Goal: Information Seeking & Learning: Learn about a topic

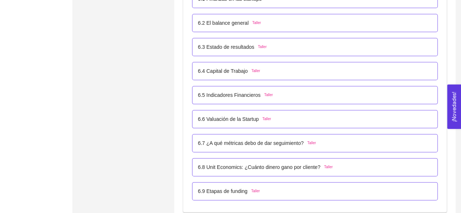
scroll to position [1844, 0]
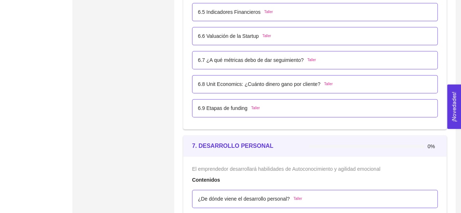
click at [222, 108] on p "6.9 Etapas de funding" at bounding box center [223, 108] width 50 height 8
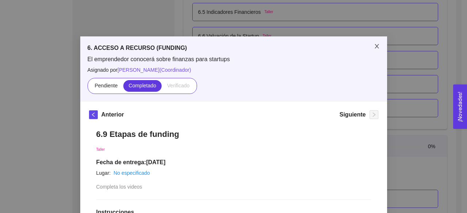
click at [373, 40] on span "Close" at bounding box center [377, 46] width 20 height 20
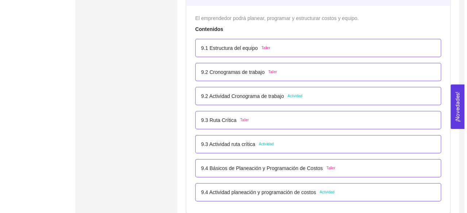
scroll to position [2485, 0]
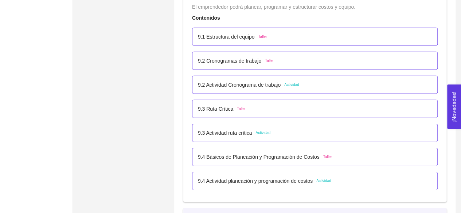
click at [289, 84] on span "Actividad" at bounding box center [291, 85] width 15 height 6
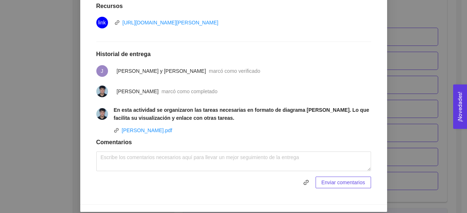
click at [433, 80] on div "9. OPERACIONES El emprendedor podrá planear, programar y estructurar costos y e…" at bounding box center [233, 106] width 467 height 213
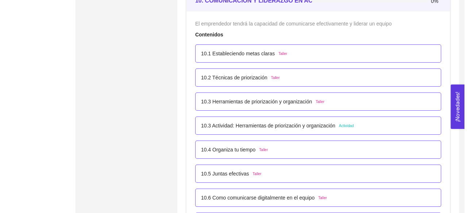
scroll to position [2704, 0]
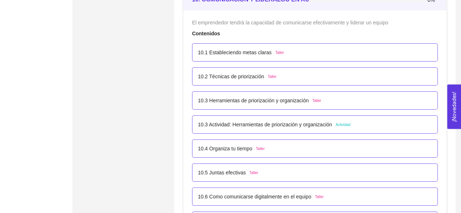
click at [269, 121] on p "10.3 Actividad: Herramientas de priorización y organización" at bounding box center [265, 125] width 134 height 8
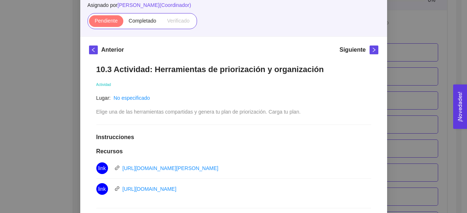
scroll to position [65, 0]
click at [395, 111] on div "10. COMUNICACIÓN Y LIDERAZGO EN ACCIÓN El emprendedor tendrá la capacidad de co…" at bounding box center [233, 106] width 467 height 213
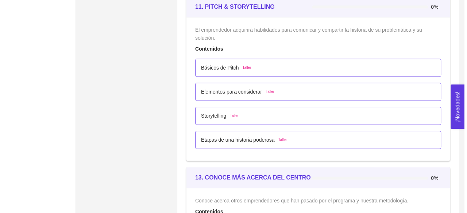
scroll to position [3071, 0]
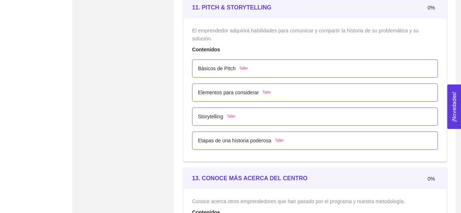
click at [218, 65] on p "Básicos de Pitch" at bounding box center [217, 69] width 38 height 8
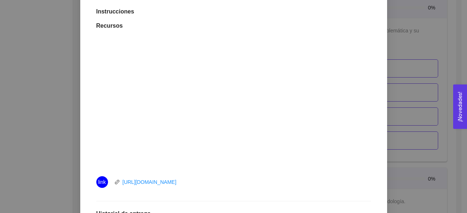
scroll to position [201, 0]
click at [445, 83] on div "11. PITCH & STORYTELLING El emprendedor adquirirá habilidades para comunicar y …" at bounding box center [233, 106] width 467 height 213
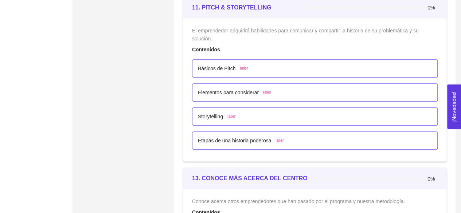
click at [275, 138] on span "Taller" at bounding box center [279, 141] width 9 height 6
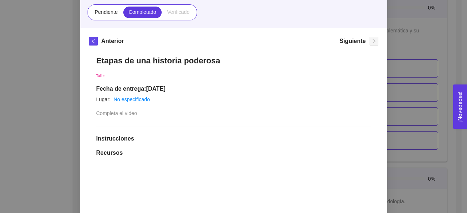
scroll to position [73, 0]
click at [425, 16] on div "11. PITCH & STORYTELLING El emprendedor adquirirá habilidades para comunicar y …" at bounding box center [233, 106] width 467 height 213
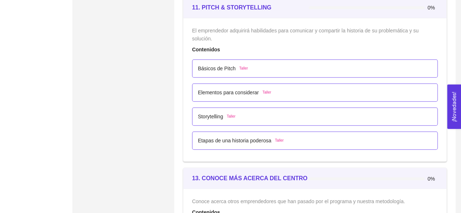
click at [218, 59] on div "Básicos de Pitch Taller" at bounding box center [315, 68] width 246 height 18
click at [217, 65] on p "Básicos de Pitch" at bounding box center [217, 69] width 38 height 8
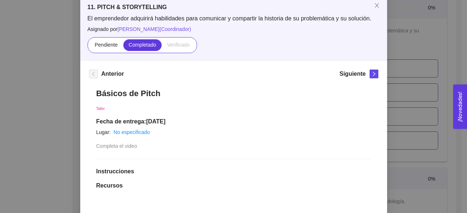
scroll to position [39, 0]
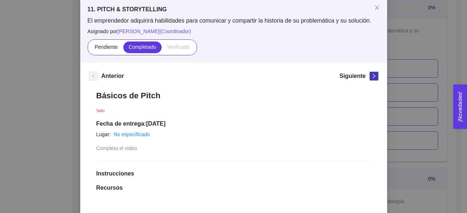
click at [371, 77] on icon "right" at bounding box center [373, 76] width 5 height 5
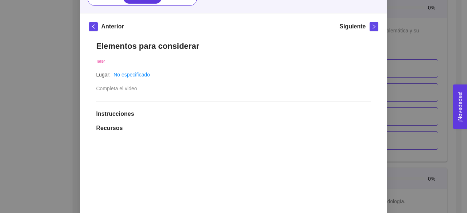
scroll to position [87, 0]
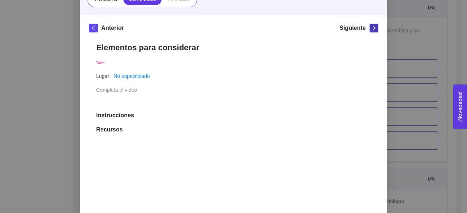
click at [371, 27] on icon "right" at bounding box center [373, 28] width 5 height 5
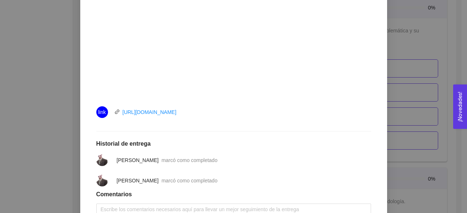
scroll to position [277, 0]
